Goal: Transaction & Acquisition: Purchase product/service

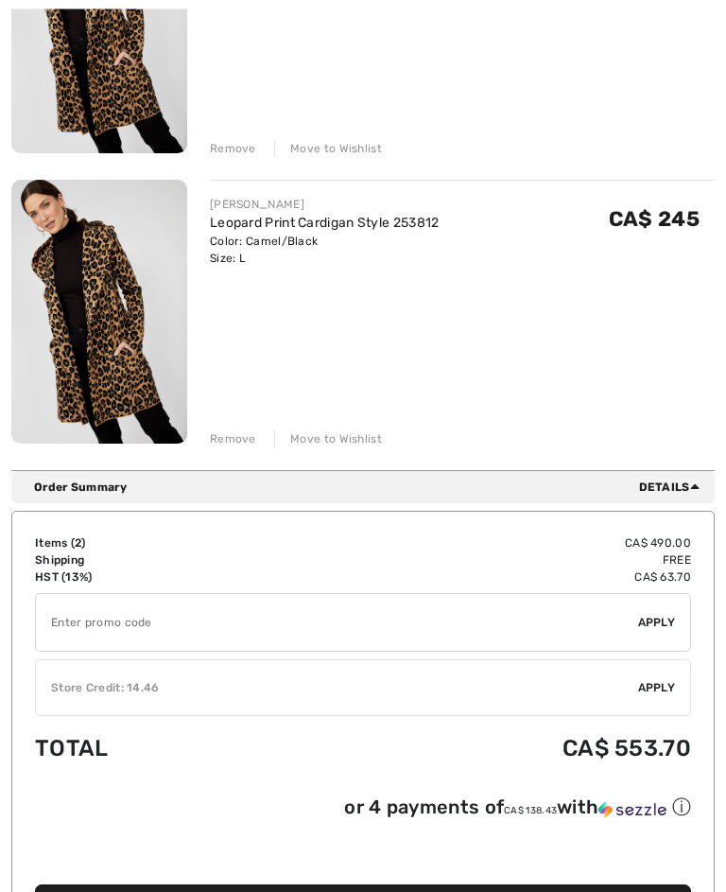
scroll to position [412, 0]
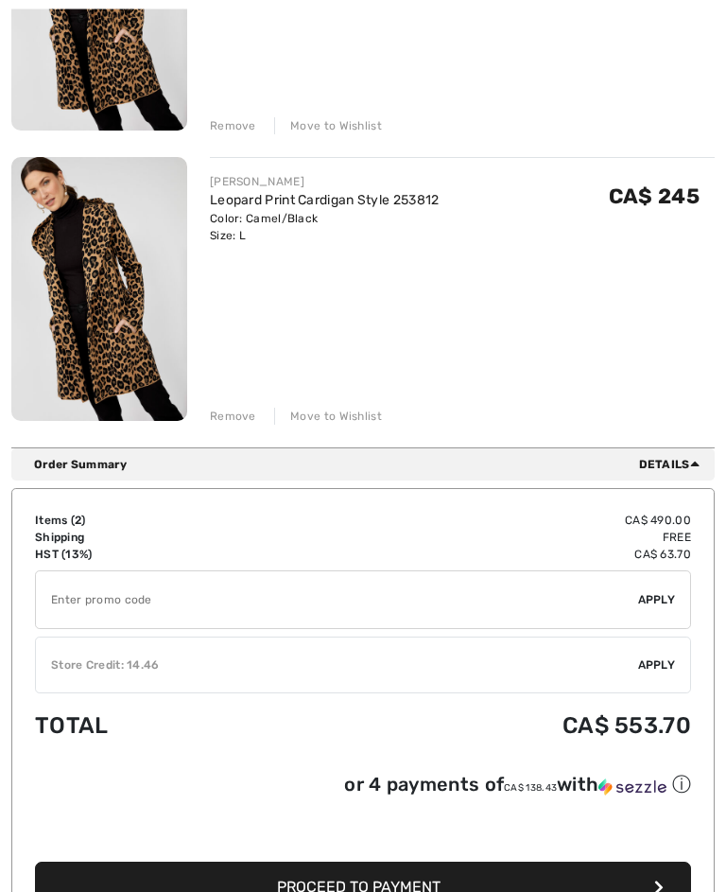
click at [217, 432] on div "You are only CA$ 0.00 away from FREE SHIPPING! Continue Shopping > Congratulati…" at bounding box center [362, 83] width 703 height 730
click at [217, 413] on div "Remove" at bounding box center [233, 416] width 46 height 17
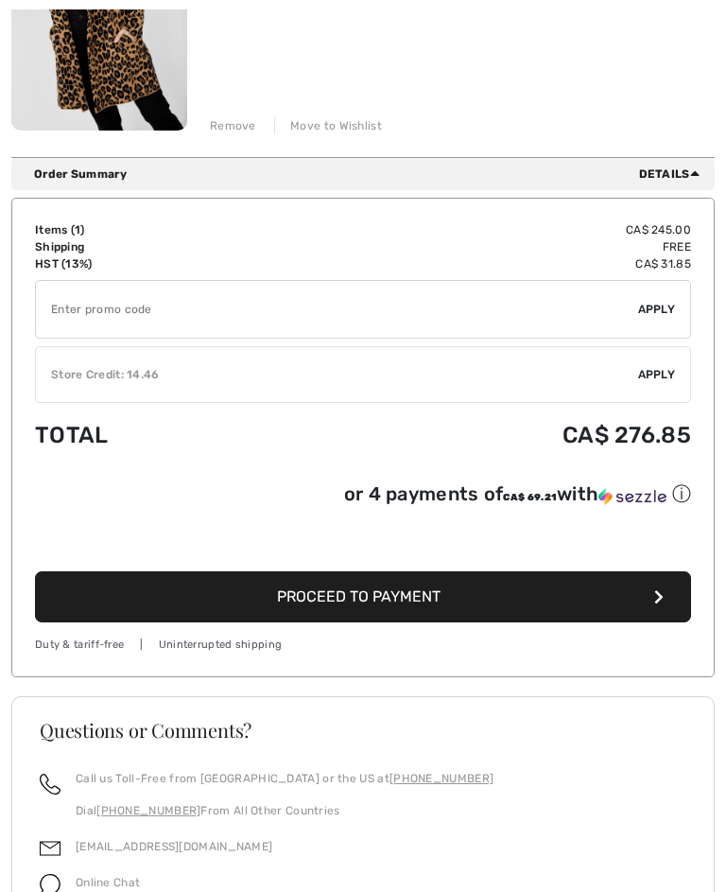
click at [242, 598] on button "Proceed to Payment" at bounding box center [363, 596] width 656 height 51
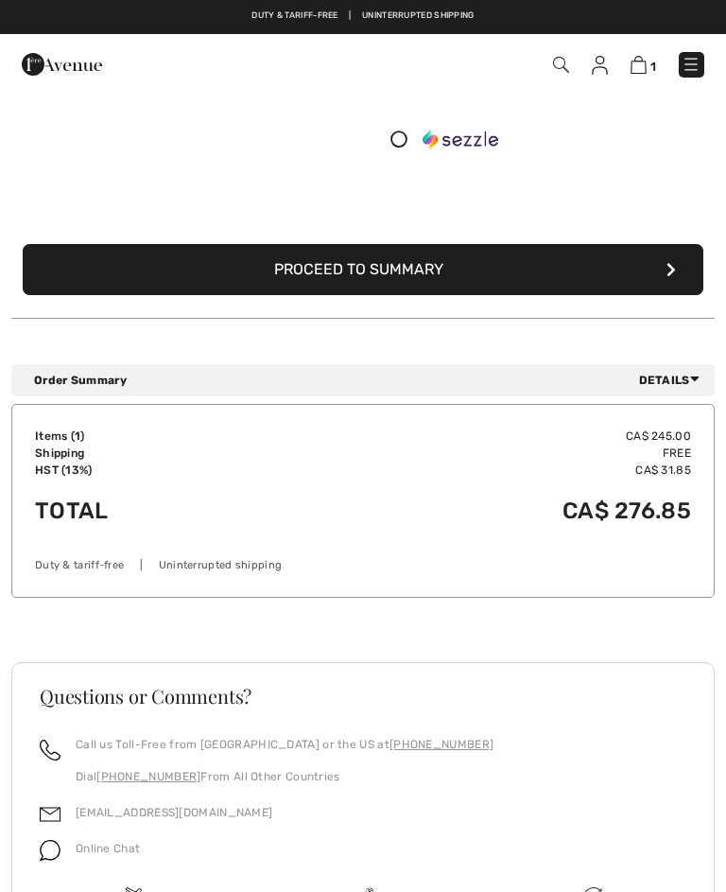
scroll to position [313, 0]
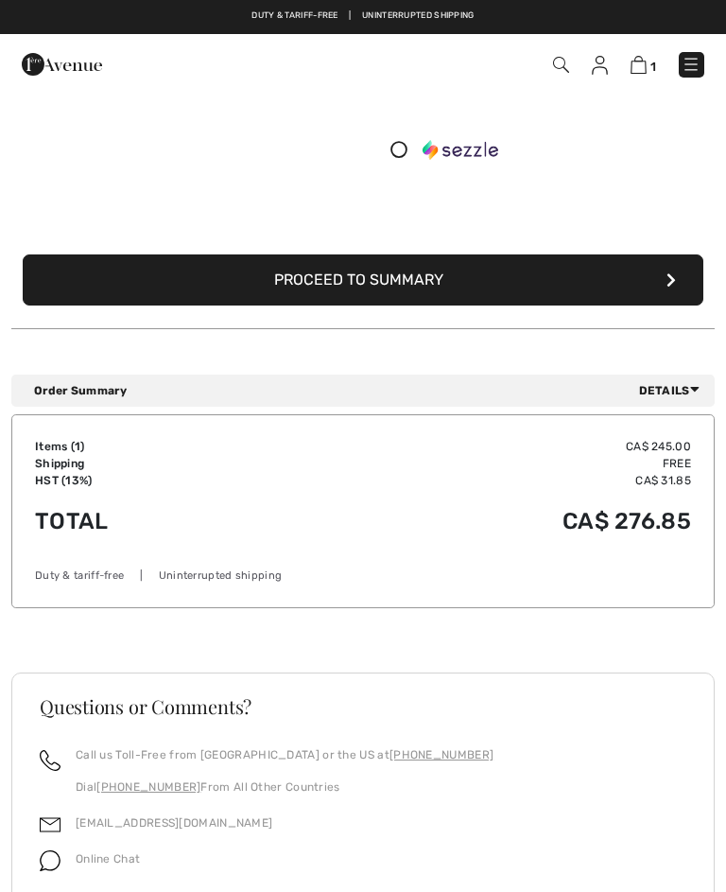
click at [253, 286] on button "Proceed to Summary" at bounding box center [363, 279] width 681 height 51
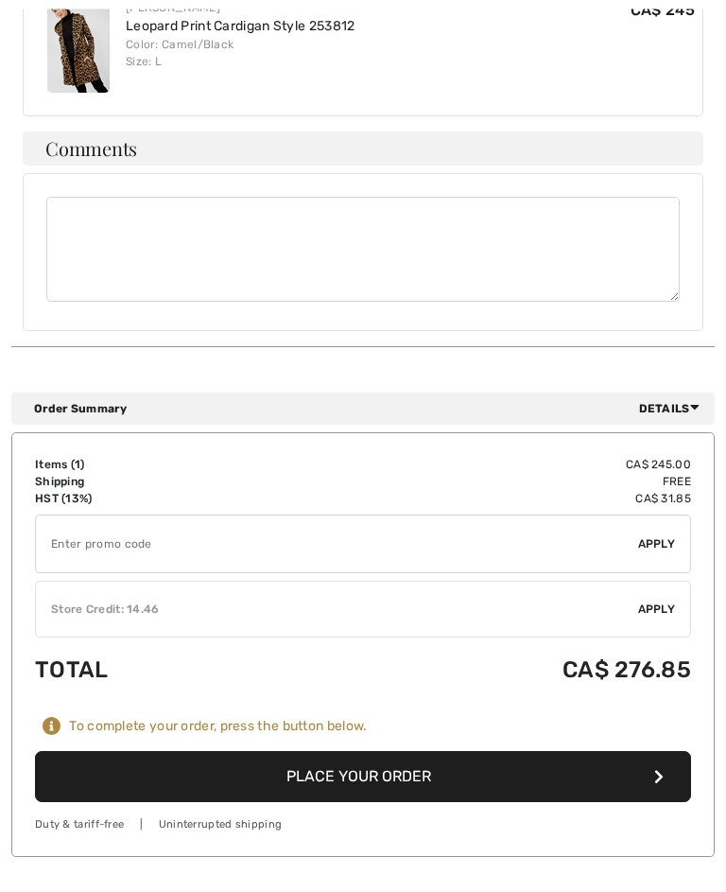
scroll to position [895, 0]
click at [278, 751] on button "Place Your Order" at bounding box center [363, 776] width 656 height 51
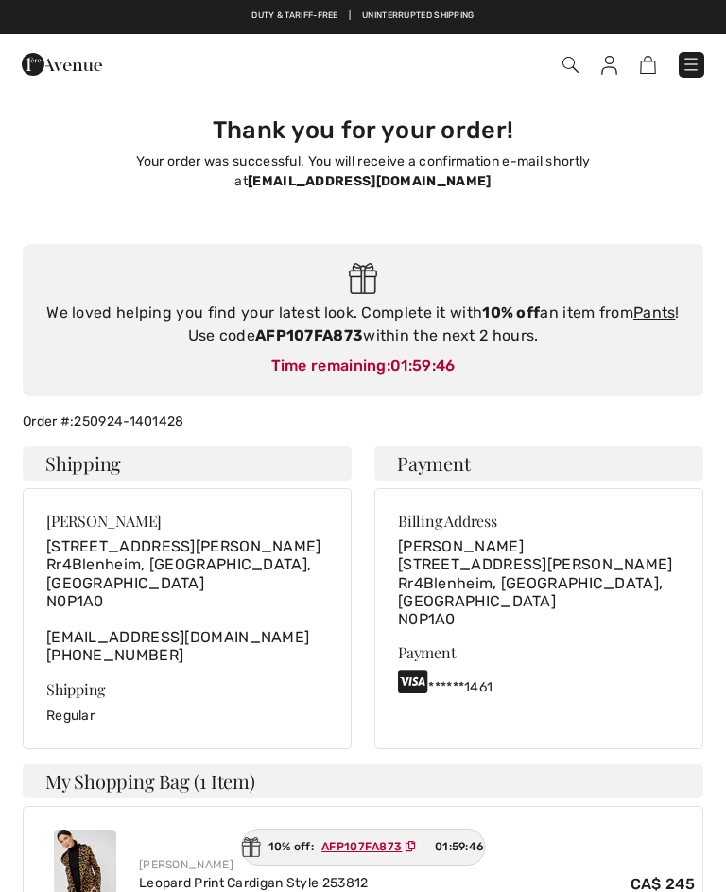
checkbox input "true"
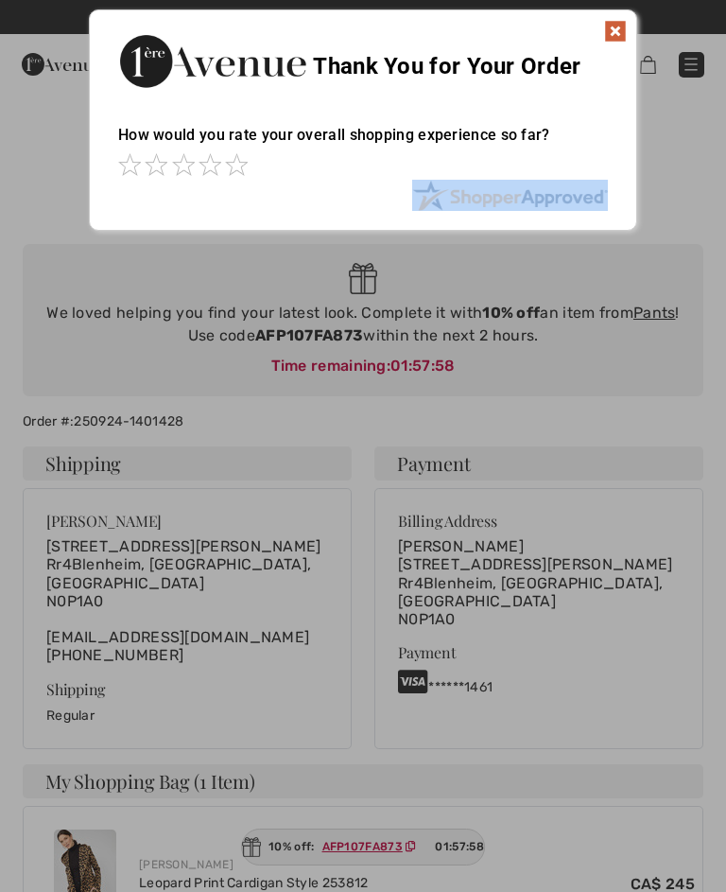
click at [610, 32] on img at bounding box center [615, 31] width 23 height 23
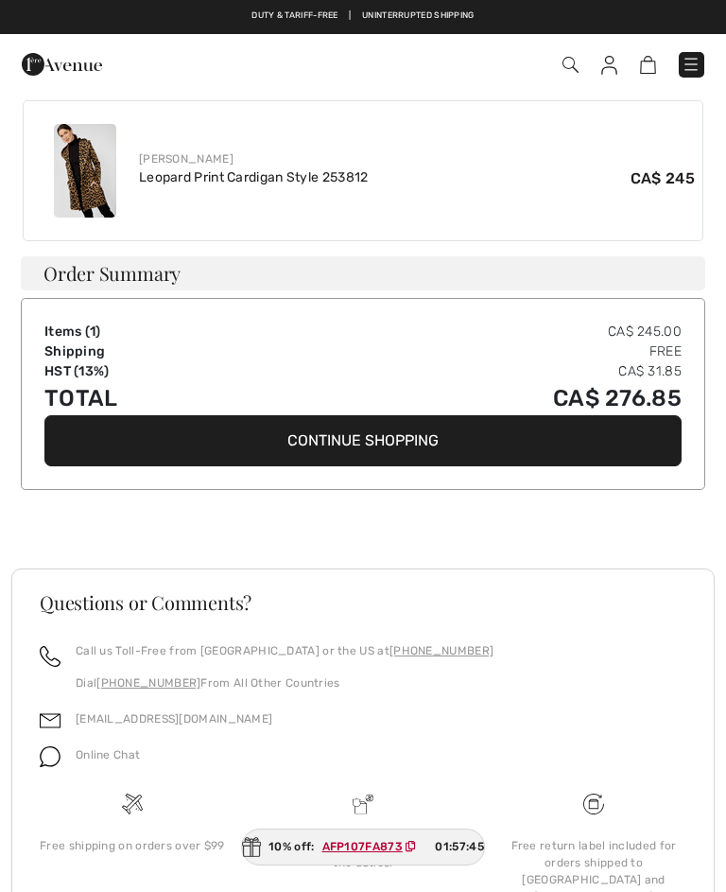
scroll to position [664, 0]
